Goal: Use online tool/utility: Utilize a website feature to perform a specific function

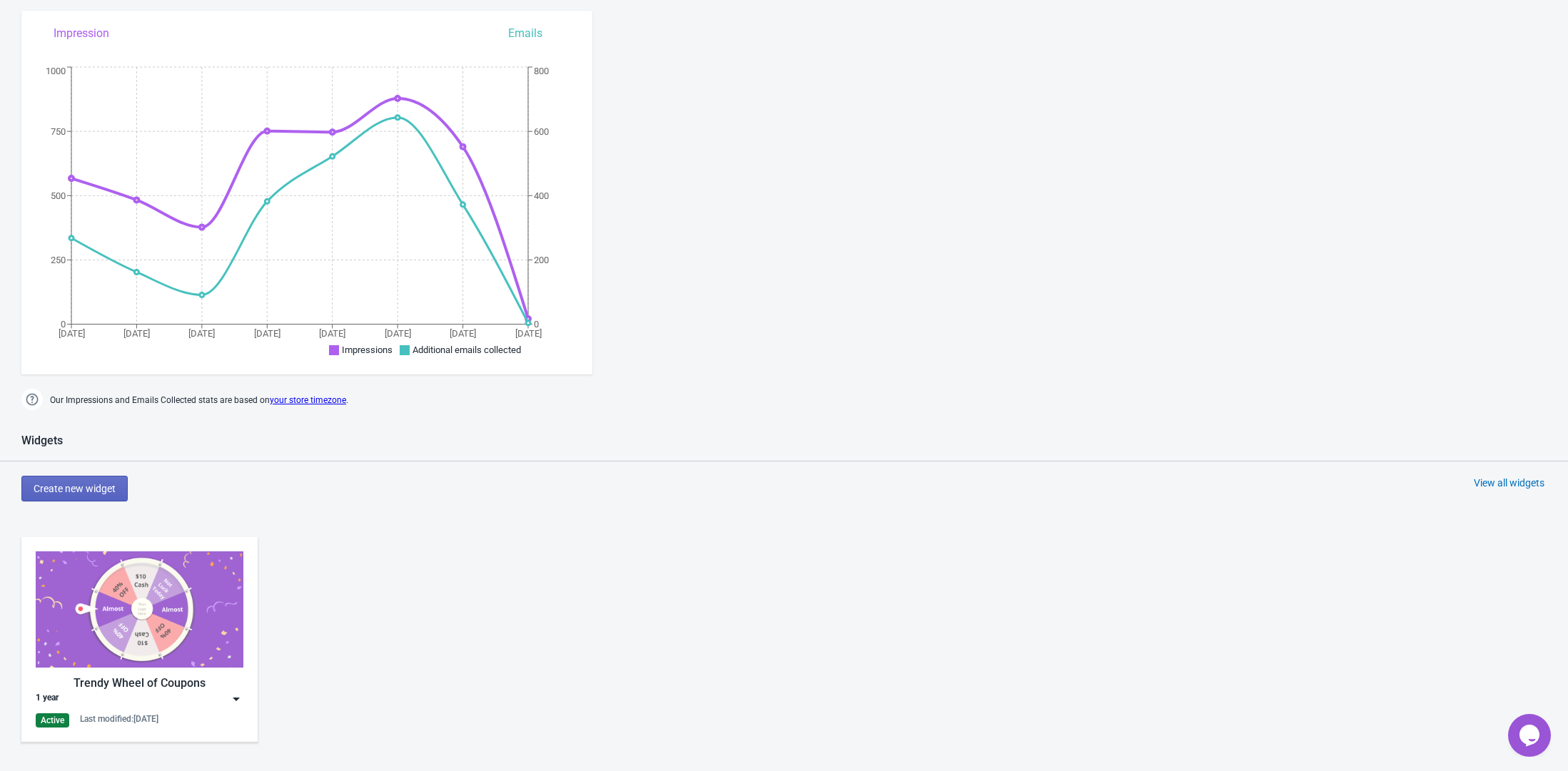
scroll to position [306, 0]
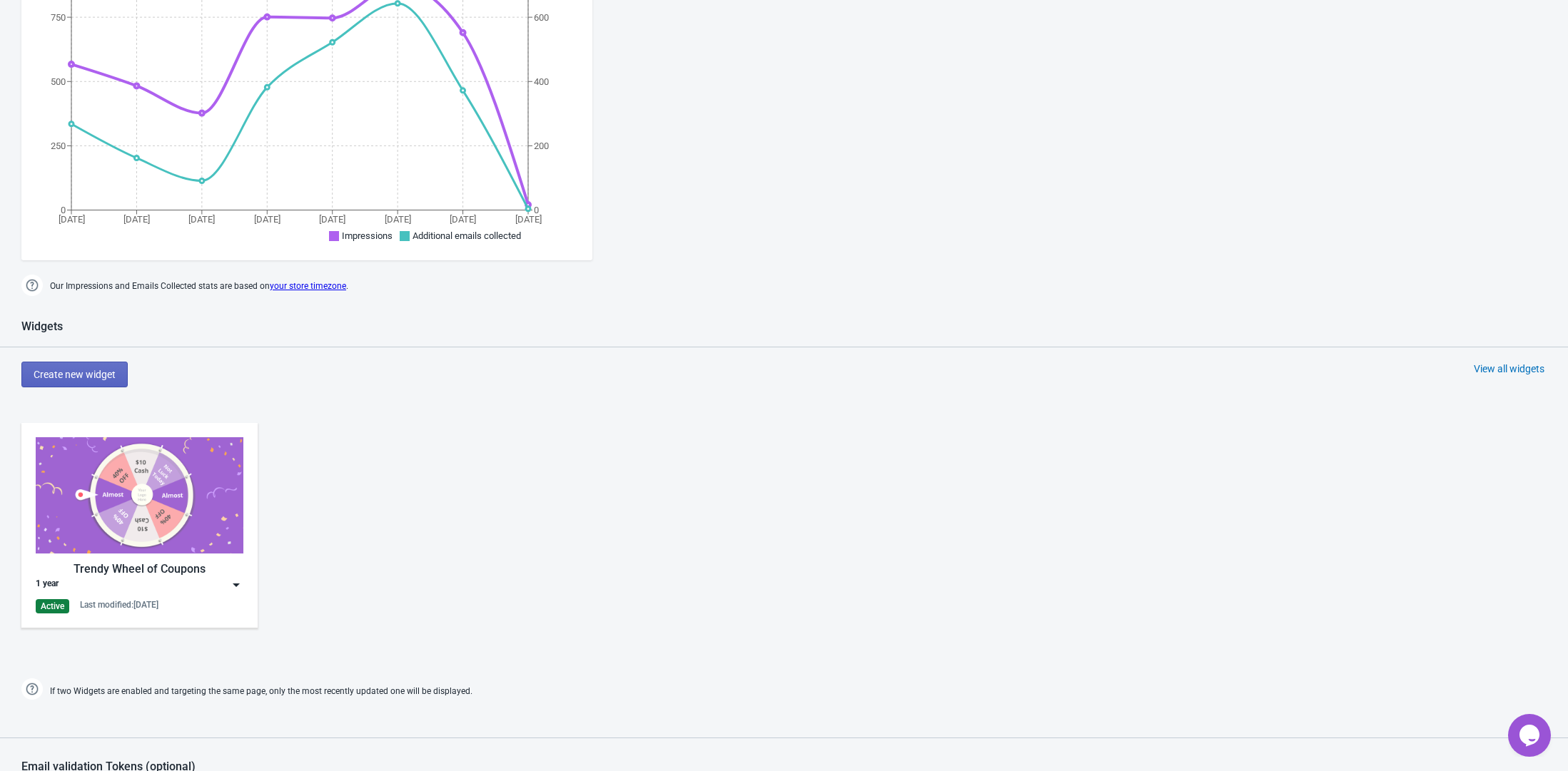
click at [234, 579] on img at bounding box center [236, 584] width 14 height 14
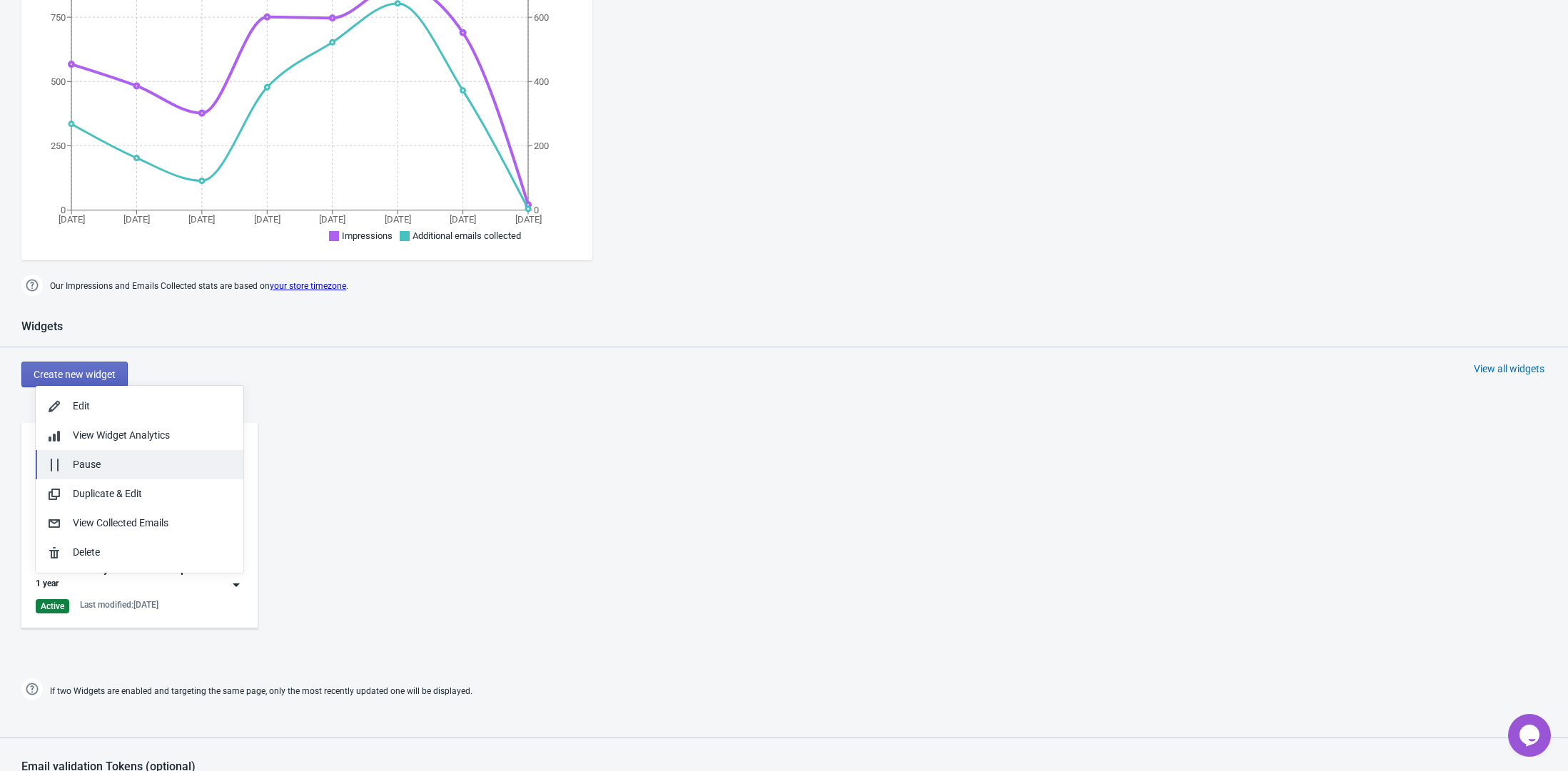
click at [193, 462] on div "Pause" at bounding box center [152, 465] width 159 height 15
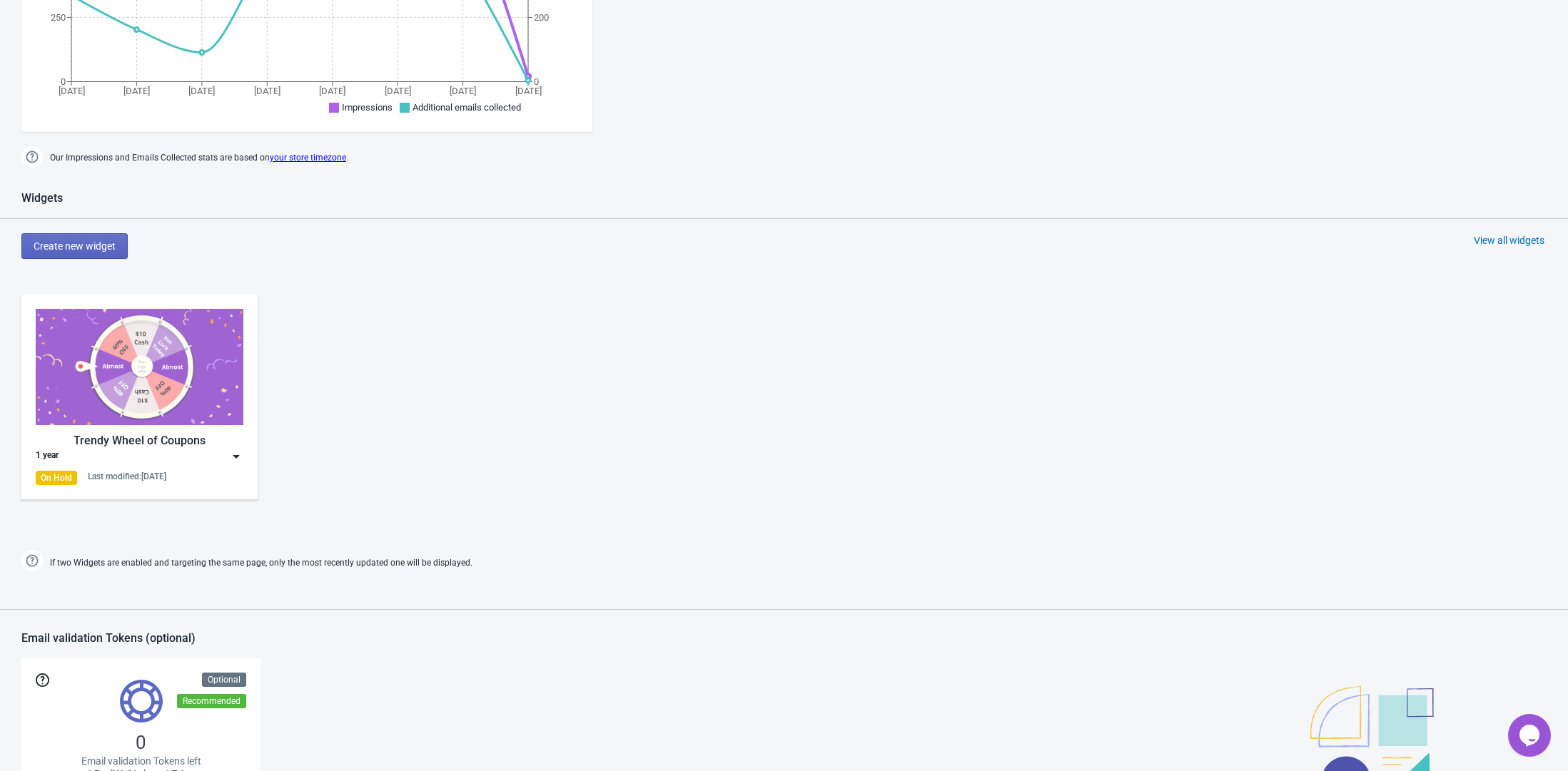
scroll to position [0, 0]
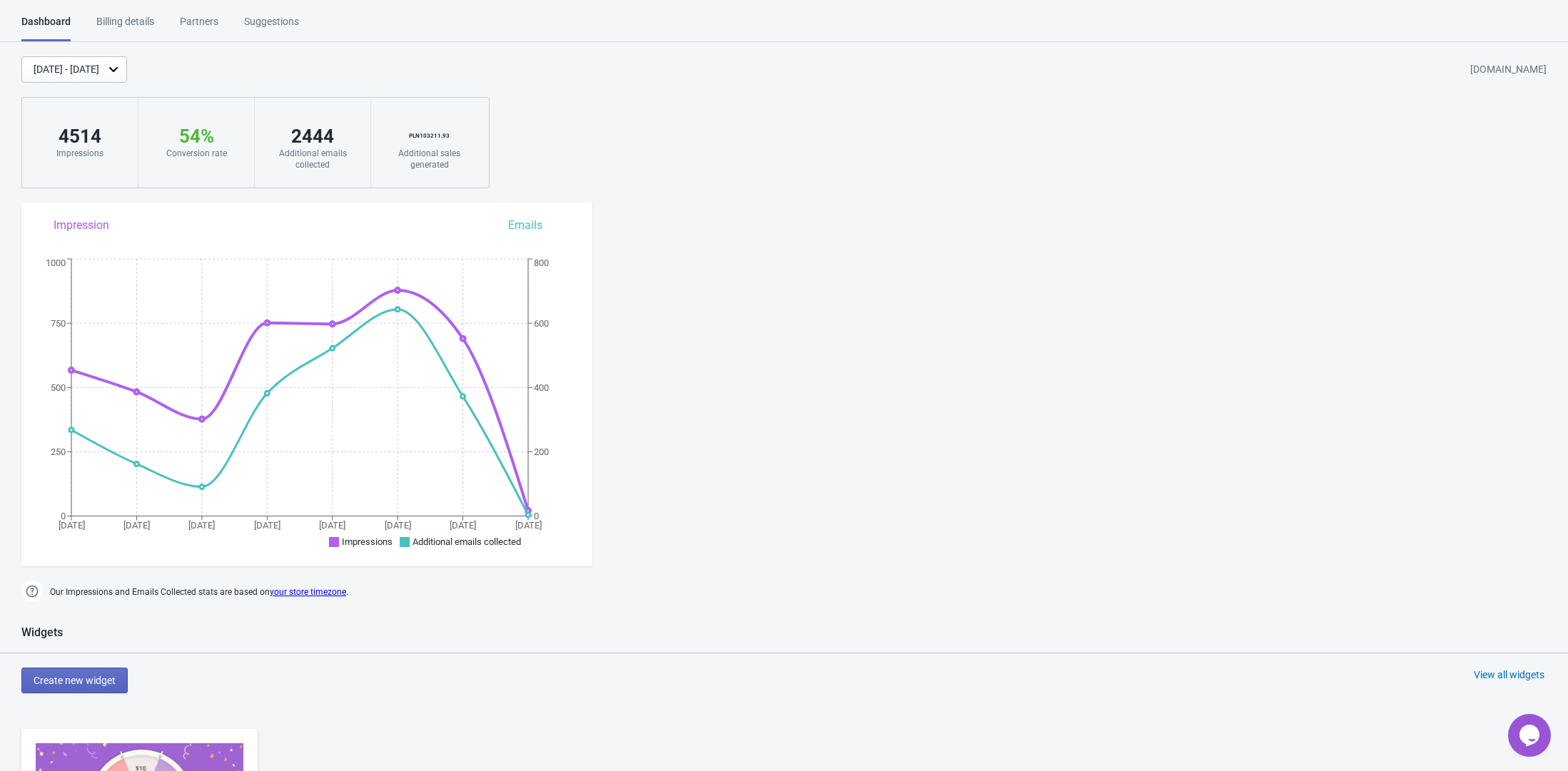
click at [147, 18] on div "Billing details" at bounding box center [125, 26] width 58 height 25
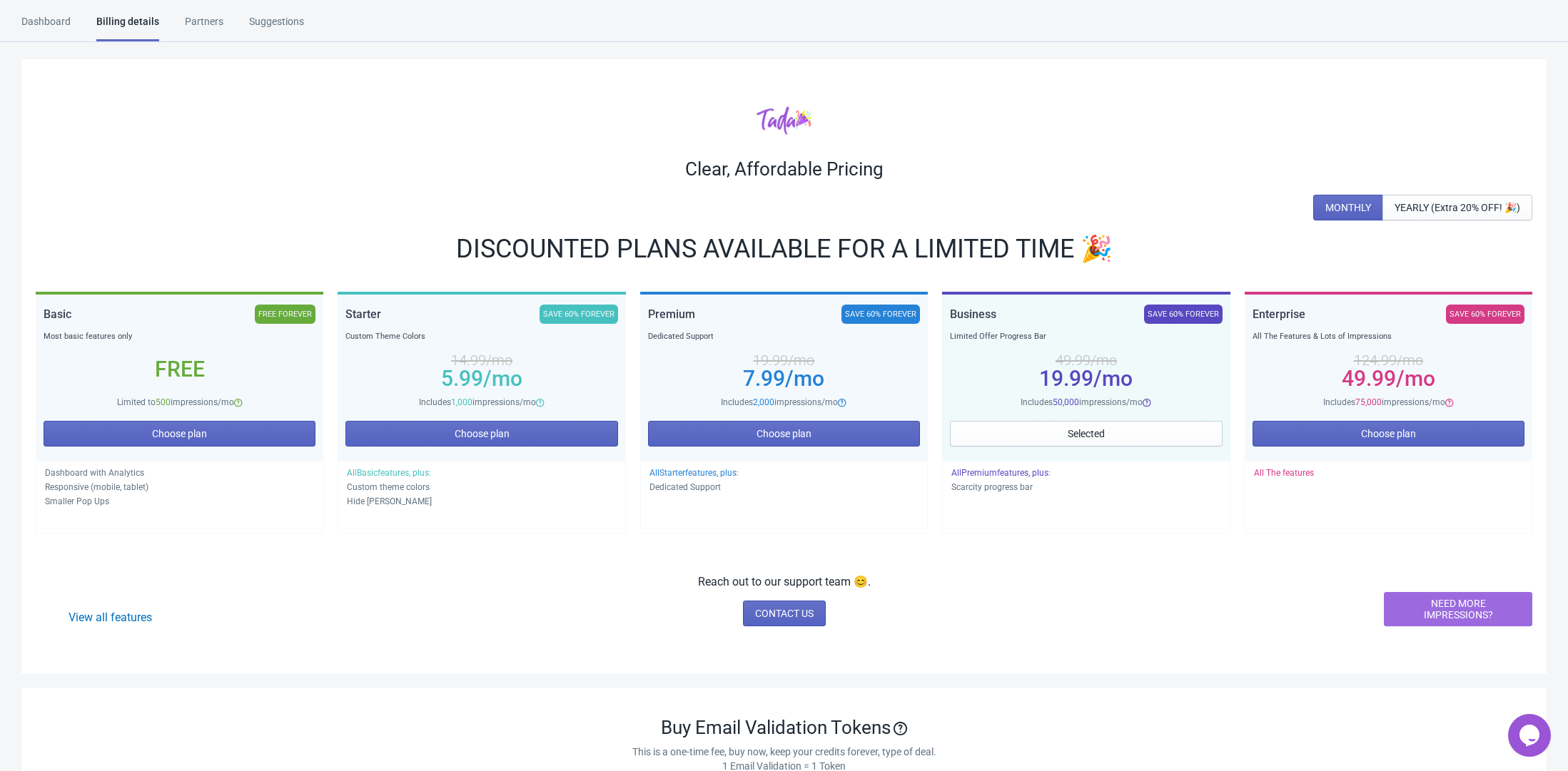
click at [202, 20] on div "Partners" at bounding box center [204, 26] width 39 height 25
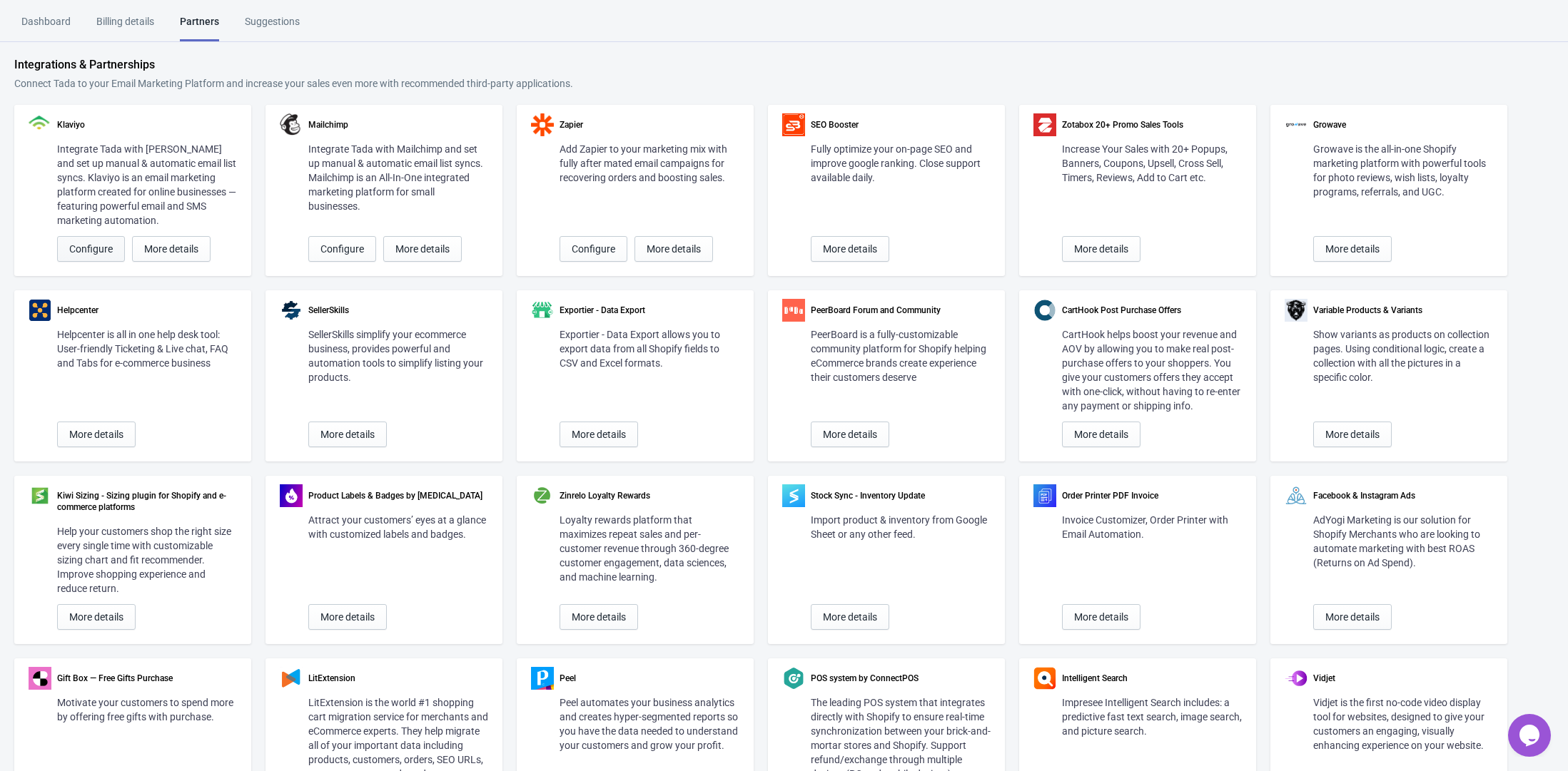
click at [104, 250] on span "Configure" at bounding box center [90, 249] width 43 height 11
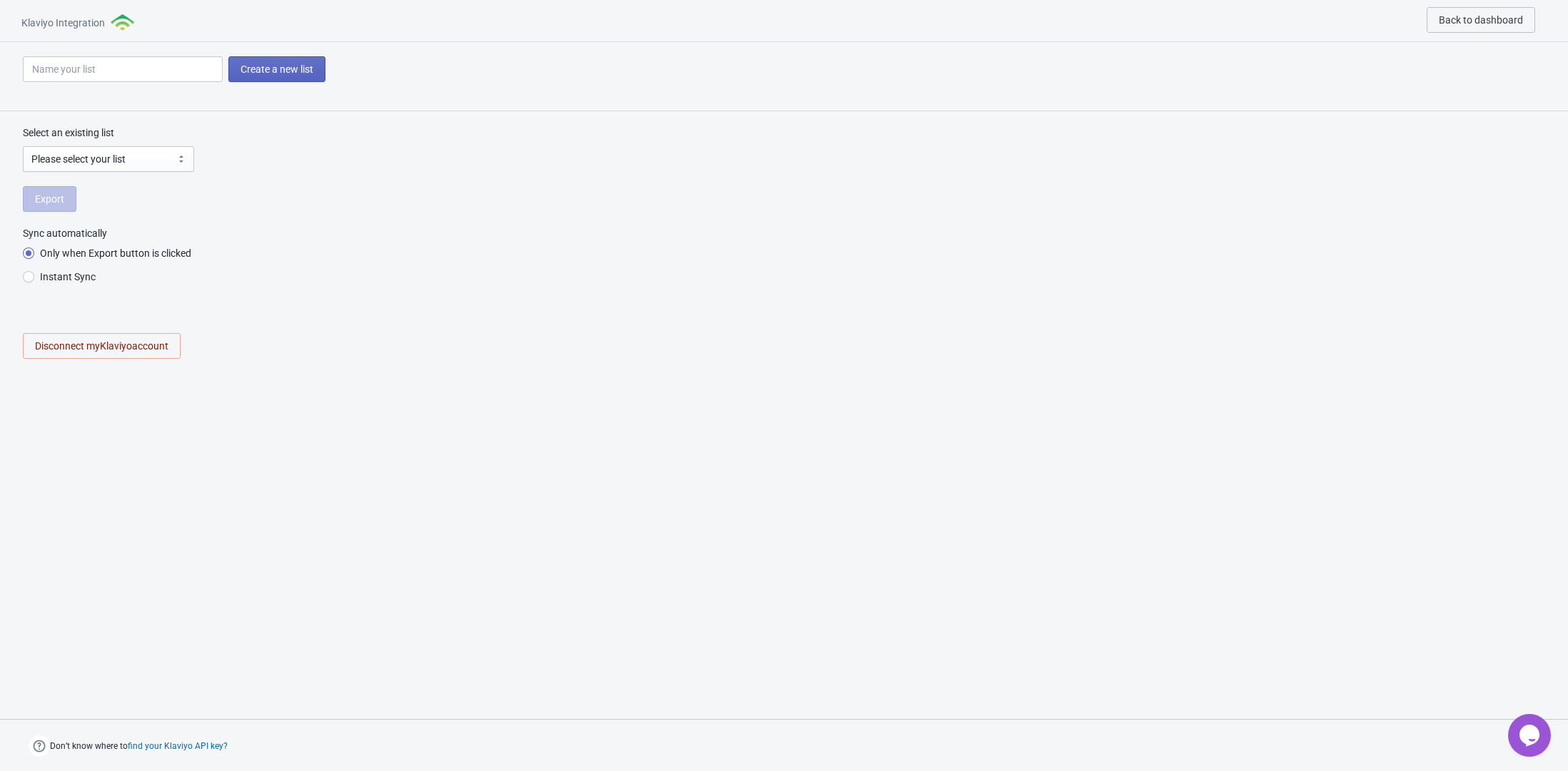
radio input "true"
select select "VNj7uZ"
click at [58, 202] on span "Export" at bounding box center [50, 199] width 30 height 11
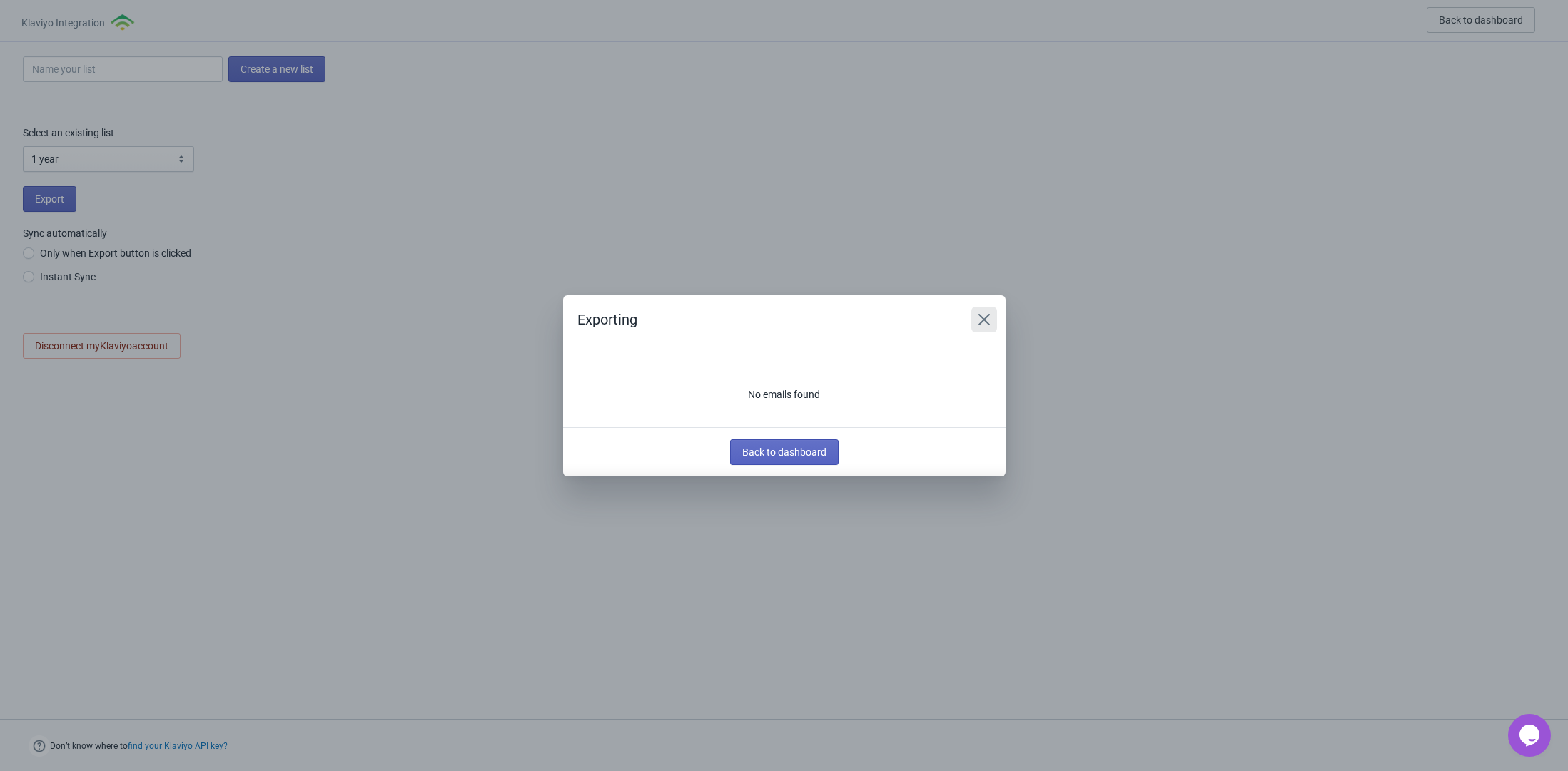
click at [982, 319] on icon "Close" at bounding box center [984, 319] width 14 height 14
radio input "true"
